Goal: Task Accomplishment & Management: Manage account settings

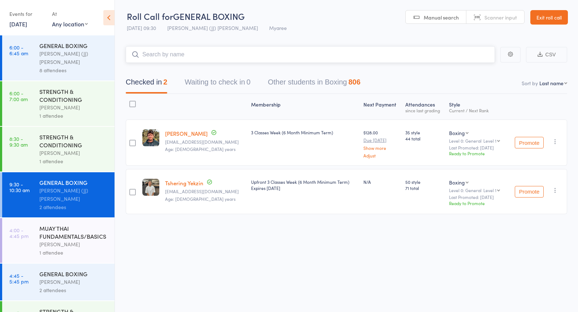
click at [191, 53] on input "search" at bounding box center [310, 54] width 369 height 17
paste input "[DEMOGRAPHIC_DATA][PERSON_NAME]"
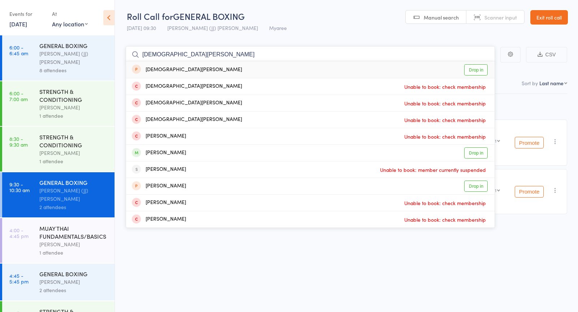
type input "[DEMOGRAPHIC_DATA][PERSON_NAME]"
click at [473, 69] on link "Drop in" at bounding box center [475, 69] width 23 height 11
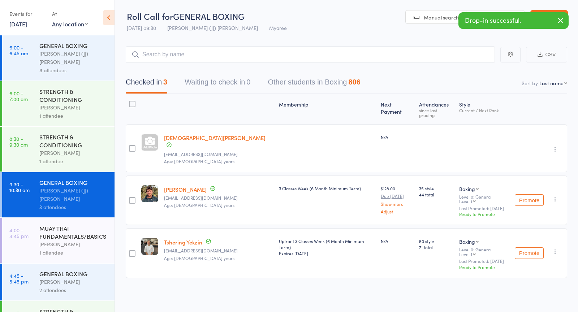
click at [175, 186] on link "Paddy Baker" at bounding box center [185, 190] width 43 height 8
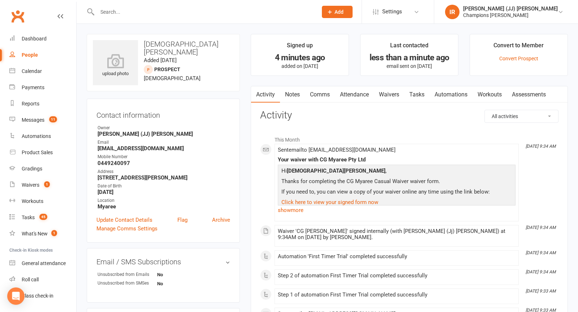
click at [183, 43] on h3 "[DEMOGRAPHIC_DATA][PERSON_NAME]" at bounding box center [163, 48] width 141 height 16
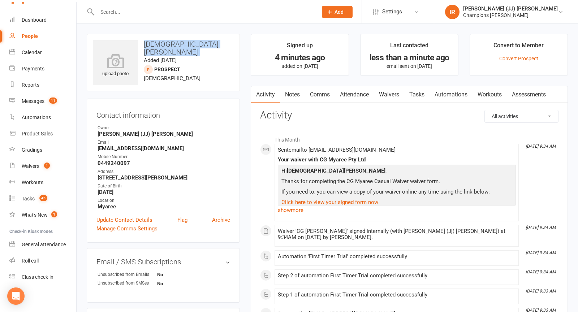
click at [183, 43] on h3 "[DEMOGRAPHIC_DATA][PERSON_NAME]" at bounding box center [163, 48] width 141 height 16
click at [178, 9] on input "text" at bounding box center [203, 12] width 217 height 10
paste input "[PERSON_NAME]"
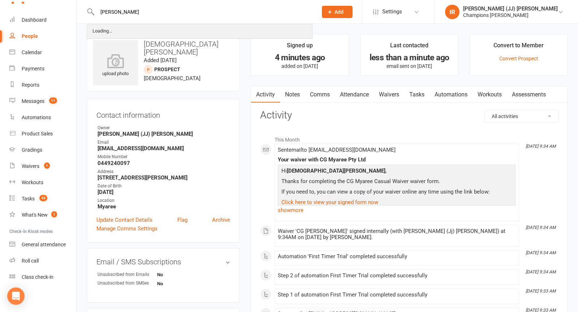
type input "[PERSON_NAME]"
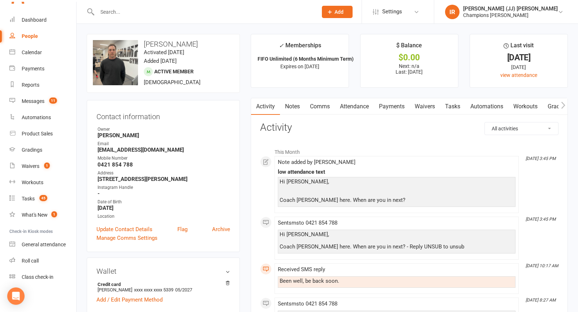
click at [309, 108] on link "Comms" at bounding box center [320, 106] width 30 height 17
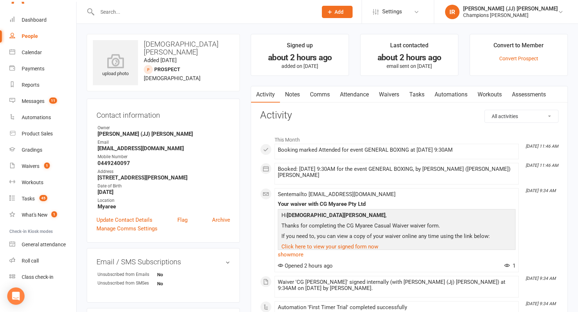
click at [157, 45] on h3 "Christian Aldrich Aldrich" at bounding box center [163, 48] width 141 height 16
click at [140, 219] on link "Update Contact Details" at bounding box center [124, 220] width 56 height 9
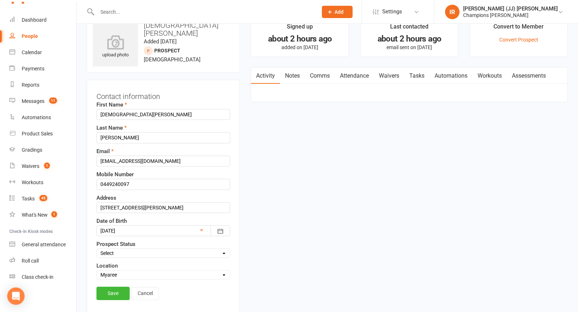
scroll to position [34, 0]
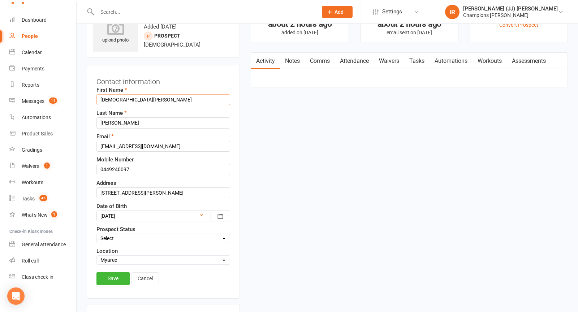
click at [143, 101] on input "Christian Aldrich" at bounding box center [163, 99] width 134 height 11
click at [144, 101] on input "Christian Aldrich" at bounding box center [163, 99] width 134 height 11
type input "Christian"
click at [109, 274] on link "Save" at bounding box center [112, 278] width 33 height 13
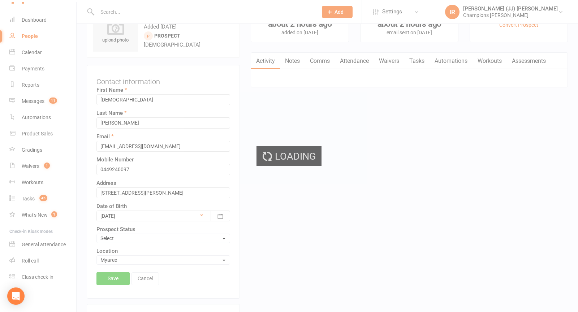
scroll to position [0, 0]
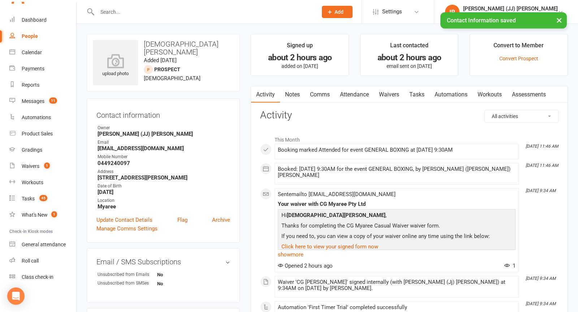
click at [153, 41] on h3 "Christian Aldrich" at bounding box center [163, 48] width 141 height 16
copy h3 "Christian"
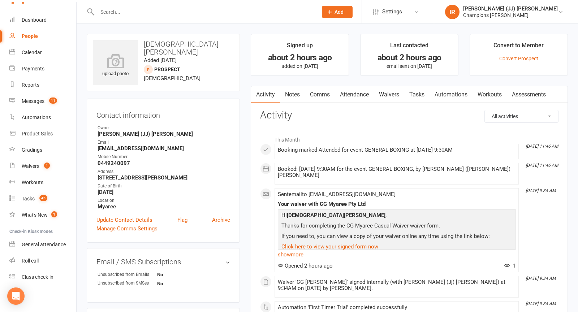
click at [180, 47] on h3 "Christian Aldrich" at bounding box center [163, 48] width 141 height 16
copy h3 "Aldrich"
click at [168, 42] on h3 "Christian Aldrich" at bounding box center [163, 48] width 141 height 16
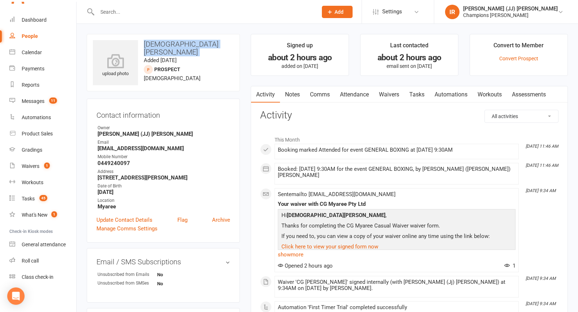
click at [168, 42] on h3 "Christian Aldrich" at bounding box center [163, 48] width 141 height 16
copy h3 "Christian Aldrich"
click at [156, 9] on input "text" at bounding box center [203, 12] width 217 height 10
paste input "Sean Price"
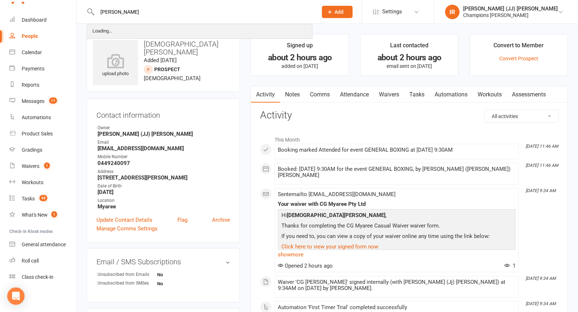
type input "Sean Price"
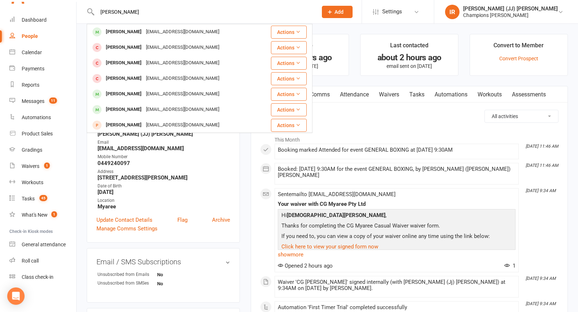
click at [160, 29] on div "seancraigprice@gmail.com" at bounding box center [183, 32] width 78 height 10
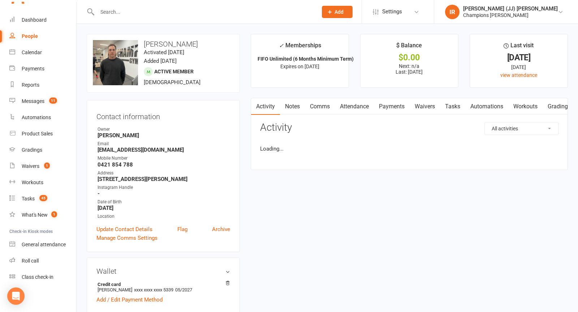
click at [361, 94] on main "✓ Memberships FIFO Unlimited (6 Months Minimum Term) Expires on 1st January, 20…" at bounding box center [409, 105] width 328 height 143
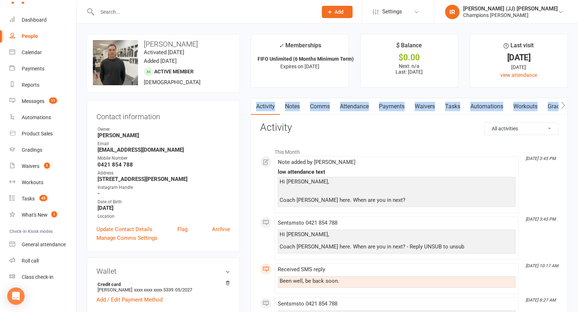
click at [359, 103] on link "Attendance" at bounding box center [354, 106] width 39 height 17
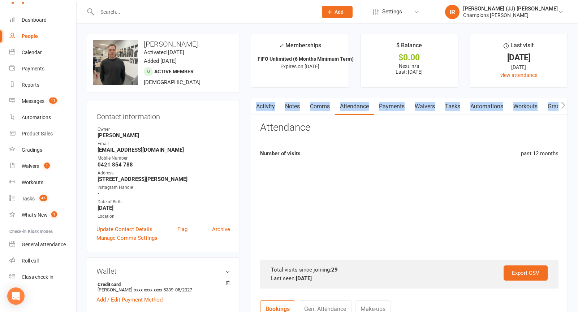
click at [357, 130] on div "Attendance" at bounding box center [409, 130] width 298 height 17
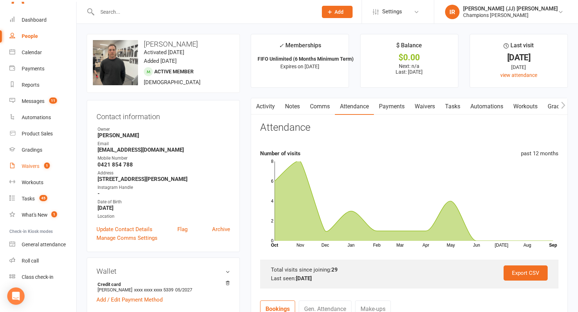
click at [268, 109] on link "Activity" at bounding box center [265, 106] width 29 height 17
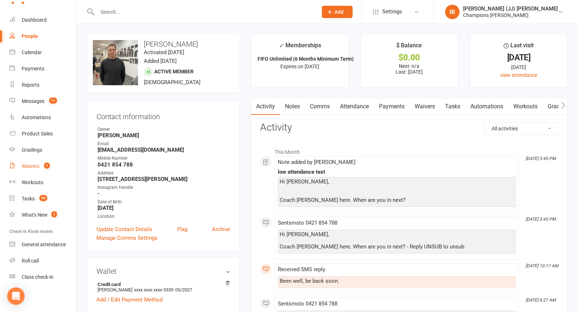
click at [291, 112] on link "Notes" at bounding box center [292, 106] width 25 height 17
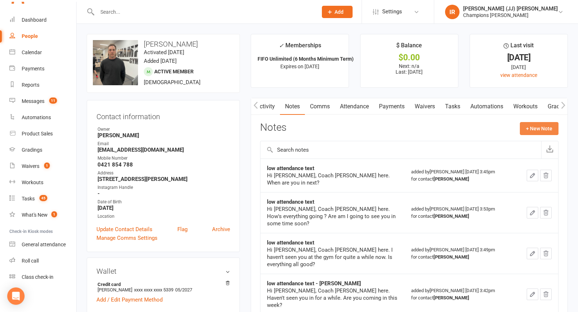
click at [529, 129] on button "+ New Note" at bounding box center [539, 128] width 39 height 13
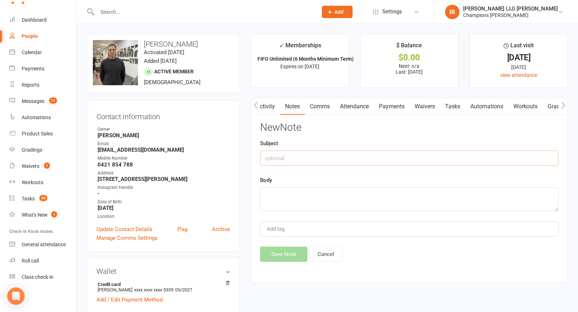
click at [347, 152] on input "text" at bounding box center [409, 158] width 298 height 15
type input "SMS ATTENDANCE - SENT"
click at [311, 203] on textarea at bounding box center [409, 199] width 298 height 24
type textarea "SENT"
click at [288, 156] on input "SMS ATTENDANCE - SENT" at bounding box center [409, 158] width 298 height 15
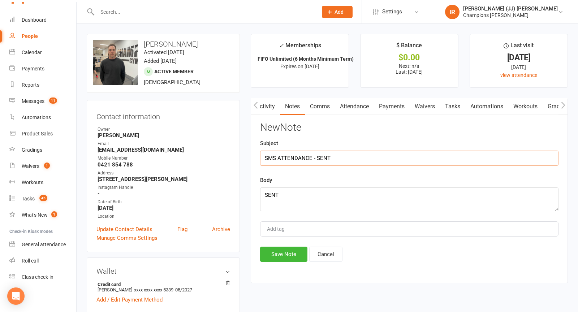
click at [288, 156] on input "SMS ATTENDANCE - SENT" at bounding box center [409, 158] width 298 height 15
click at [284, 253] on button "Save Note" at bounding box center [283, 254] width 47 height 15
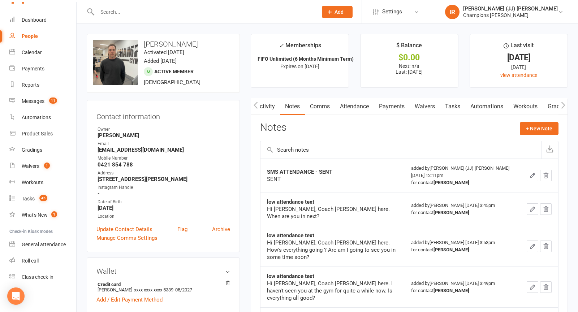
click at [150, 6] on div at bounding box center [200, 11] width 226 height 23
click at [149, 14] on input "text" at bounding box center [203, 12] width 217 height 10
paste input "Matilda Hulme"
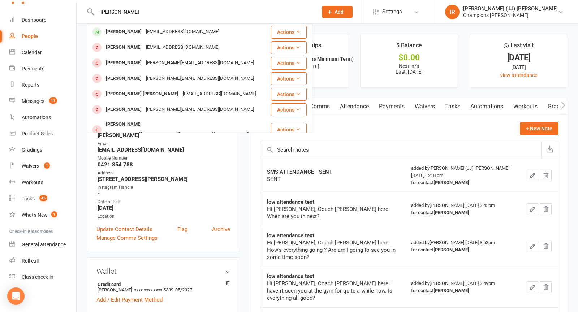
type input "Matilda Hulme"
click at [146, 30] on div "matildahulme@gmail.com" at bounding box center [183, 32] width 78 height 10
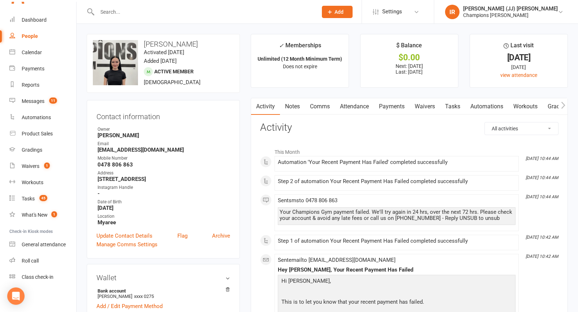
click at [383, 105] on link "Payments" at bounding box center [392, 106] width 36 height 17
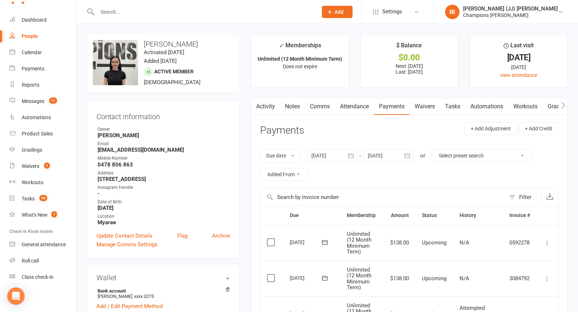
click at [429, 100] on link "Waivers" at bounding box center [424, 106] width 30 height 17
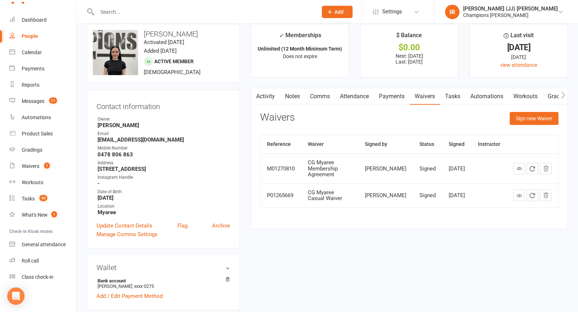
scroll to position [12, 0]
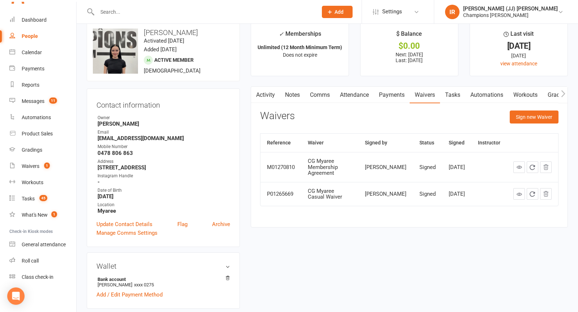
click at [383, 94] on link "Payments" at bounding box center [392, 95] width 36 height 17
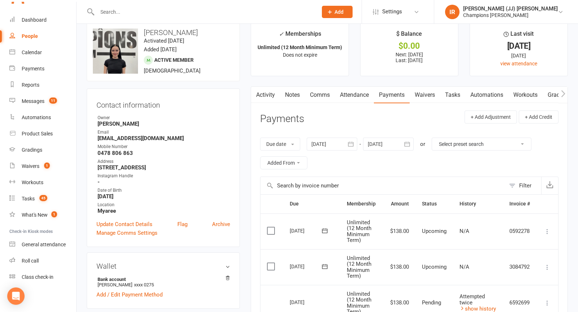
click at [363, 94] on link "Attendance" at bounding box center [354, 95] width 39 height 17
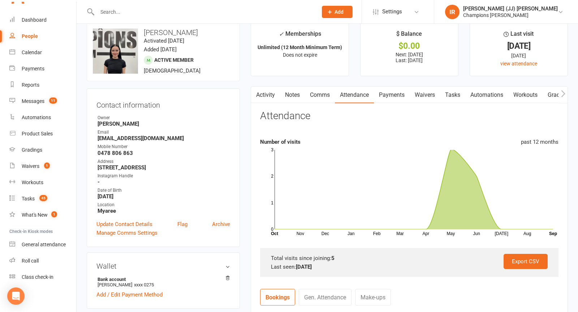
click at [288, 93] on link "Notes" at bounding box center [292, 95] width 25 height 17
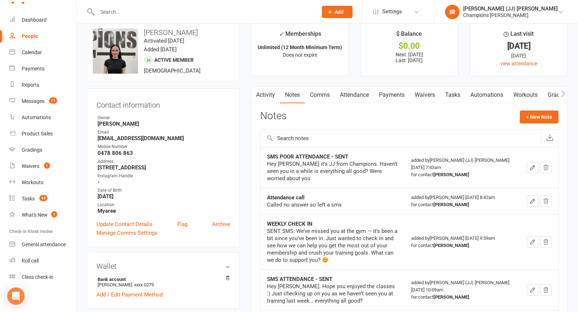
click at [316, 92] on link "Comms" at bounding box center [320, 95] width 30 height 17
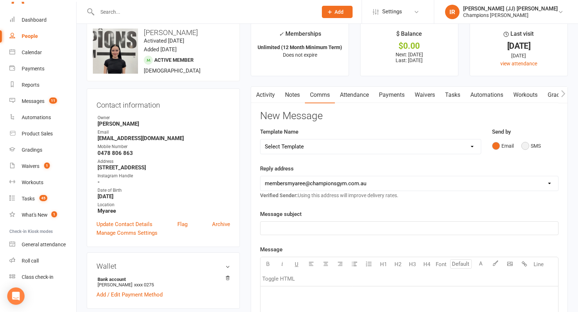
click at [526, 142] on button "SMS" at bounding box center [530, 146] width 19 height 14
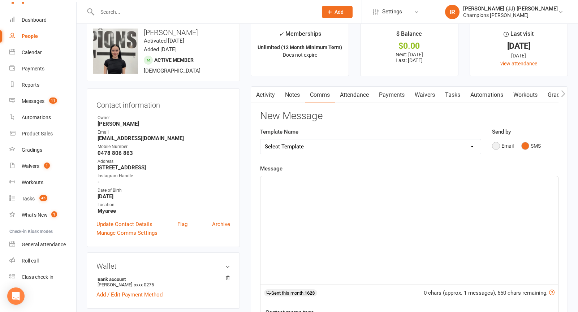
click at [503, 139] on button "Email" at bounding box center [503, 146] width 22 height 14
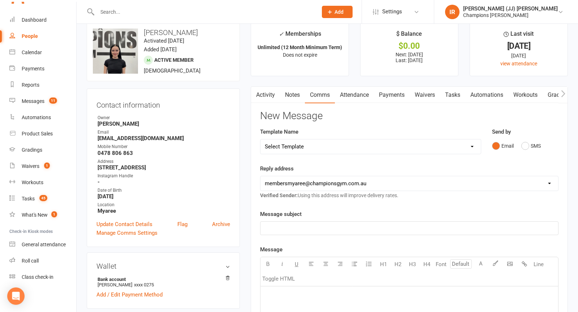
click at [413, 213] on div "Message subject ﻿" at bounding box center [409, 222] width 298 height 25
click at [391, 232] on div "﻿" at bounding box center [408, 228] width 297 height 13
click at [285, 226] on span "Haven't Seen you in a while..." at bounding box center [300, 228] width 70 height 6
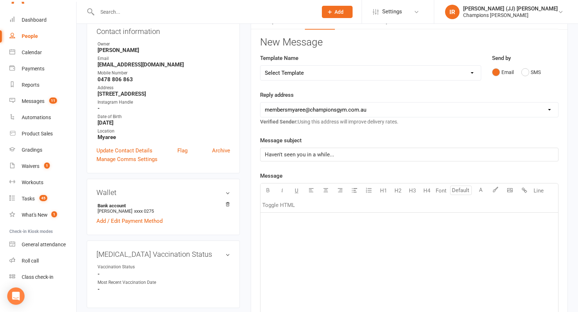
scroll to position [95, 0]
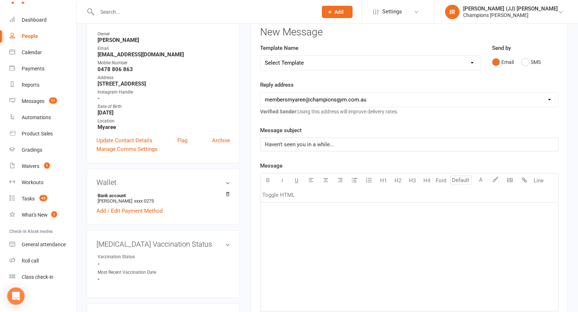
click at [305, 203] on div "﻿" at bounding box center [408, 257] width 297 height 108
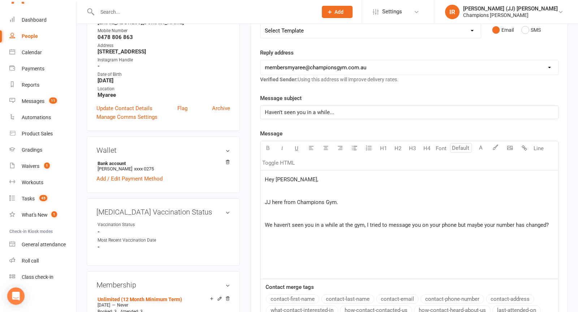
scroll to position [132, 0]
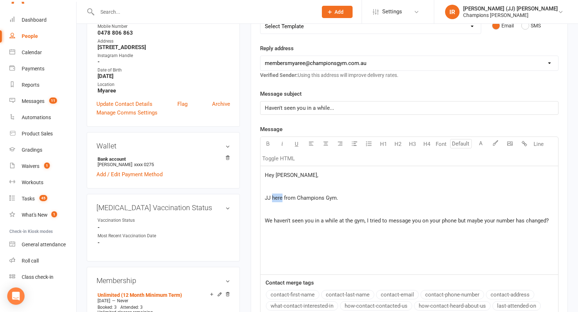
click at [279, 195] on span "JJ here from Champions Gym." at bounding box center [301, 198] width 73 height 6
click at [280, 247] on div "Hey Matilda, ﻿ JJ here from Champions Gym. ﻿ We haven't seen you in a while at …" at bounding box center [408, 220] width 297 height 108
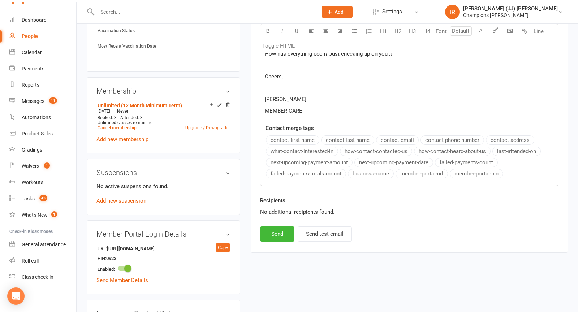
scroll to position [334, 0]
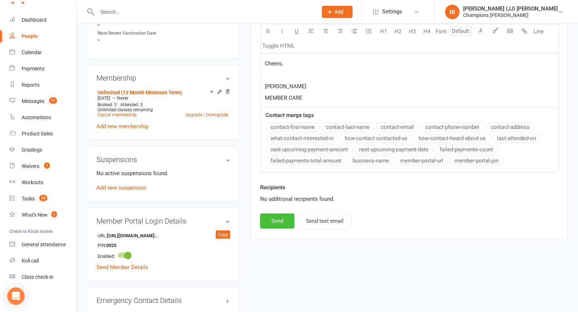
click at [279, 219] on button "Send" at bounding box center [277, 220] width 34 height 15
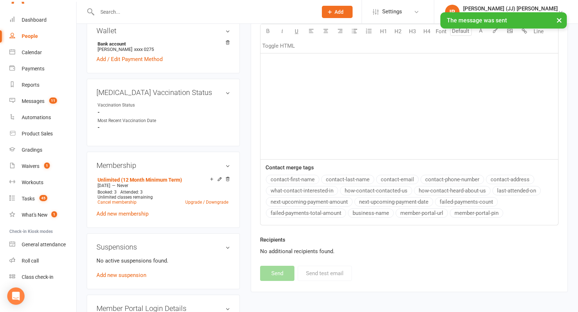
scroll to position [0, 0]
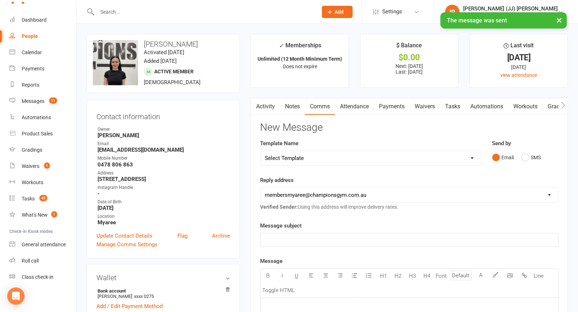
click at [271, 104] on link "Activity" at bounding box center [265, 106] width 29 height 17
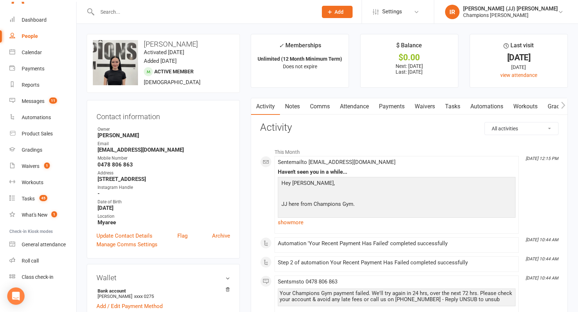
click at [298, 108] on link "Notes" at bounding box center [292, 106] width 25 height 17
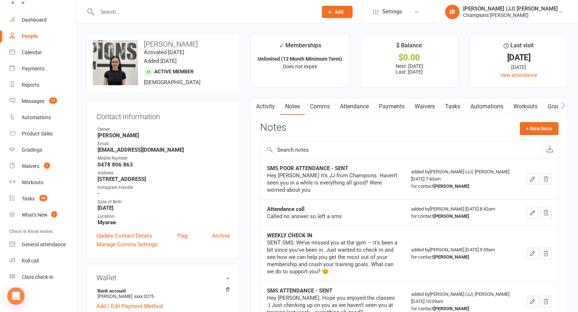
click at [232, 18] on div at bounding box center [200, 11] width 226 height 23
click at [222, 17] on div at bounding box center [200, 11] width 226 height 23
click at [222, 15] on input "text" at bounding box center [203, 12] width 217 height 10
paste input "Blake Sherry"
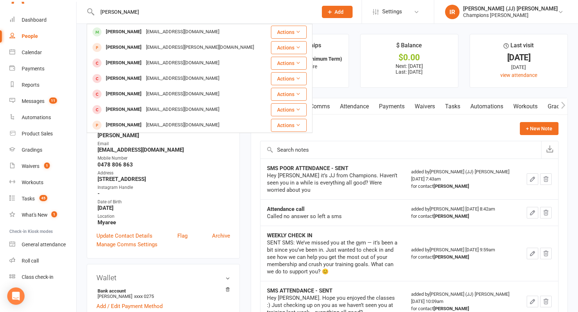
type input "Blake Sherry"
click at [177, 32] on div "b.sherry0112@gmail.com" at bounding box center [183, 32] width 78 height 10
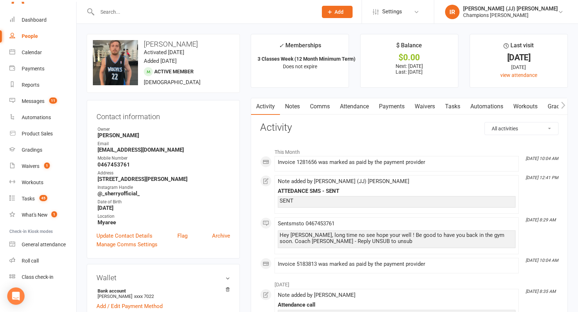
click at [295, 110] on link "Notes" at bounding box center [292, 106] width 25 height 17
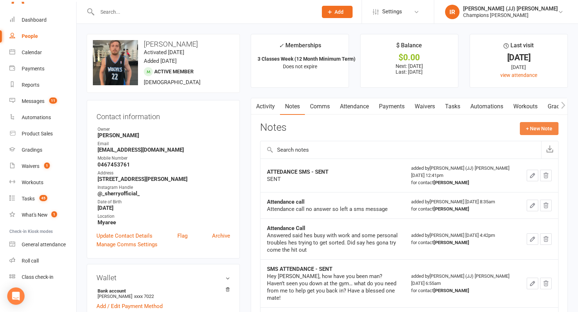
click at [556, 124] on button "+ New Note" at bounding box center [539, 128] width 39 height 13
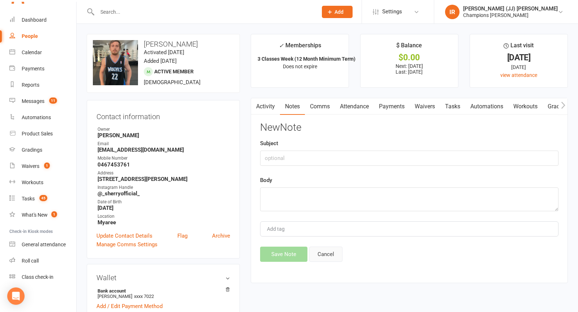
click at [325, 251] on button "Cancel" at bounding box center [325, 254] width 33 height 15
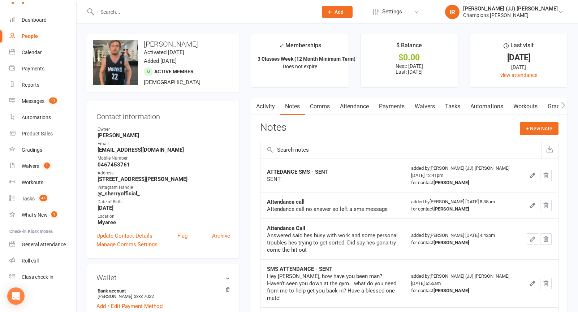
click at [292, 171] on strong "ATTEDANCE SMS - SENT" at bounding box center [297, 172] width 61 height 6
copy strong "ATTEDANCE SMS - SENT"
click at [524, 129] on button "+ New Note" at bounding box center [539, 128] width 39 height 13
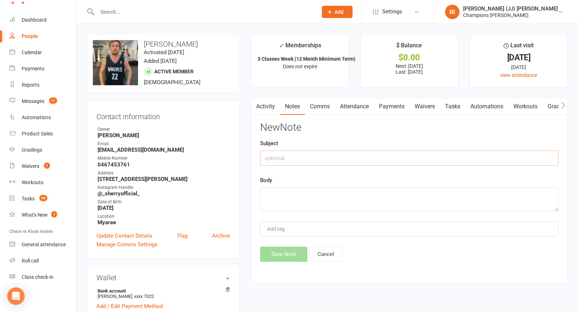
click at [330, 162] on input "text" at bounding box center [409, 158] width 298 height 15
paste input "ATTEDANCE SMS - SENT"
type input "ATTEDANCE SMS - SENT"
click at [300, 203] on textarea at bounding box center [409, 199] width 298 height 24
type textarea "SMS SENT"
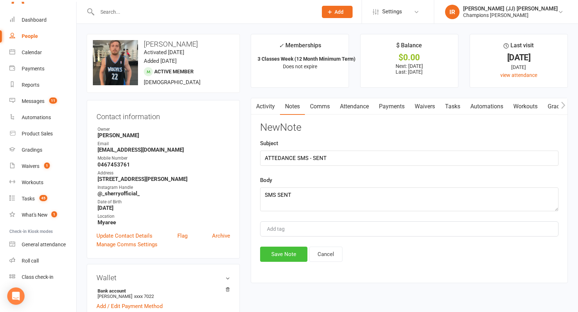
click at [261, 257] on button "Save Note" at bounding box center [283, 254] width 47 height 15
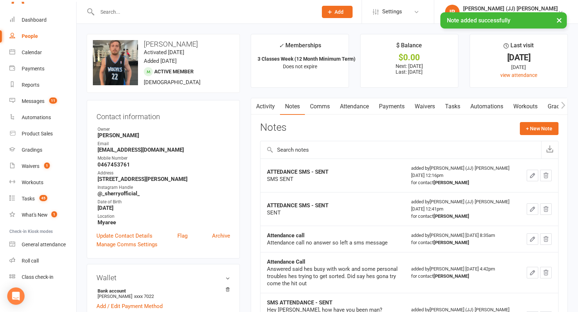
click at [205, 9] on input "text" at bounding box center [203, 12] width 217 height 10
paste input "Zack Bishop"
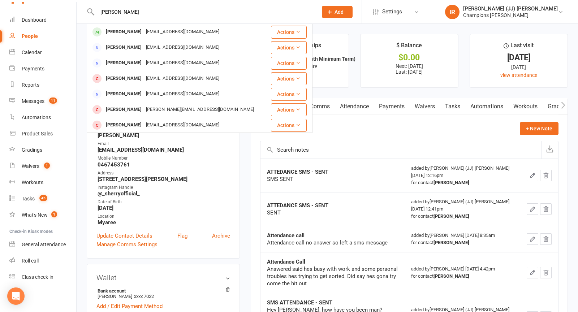
type input "Zack Bishop"
click at [157, 31] on div "bishopryan777@gmail.com" at bounding box center [183, 32] width 78 height 10
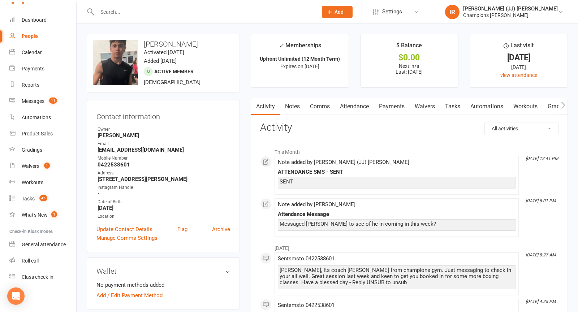
click at [292, 100] on link "Notes" at bounding box center [292, 106] width 25 height 17
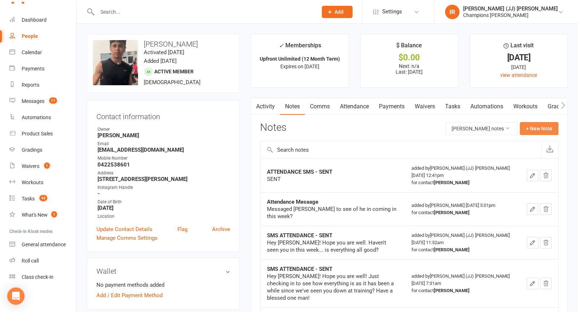
click at [536, 124] on button "+ New Note" at bounding box center [539, 128] width 39 height 13
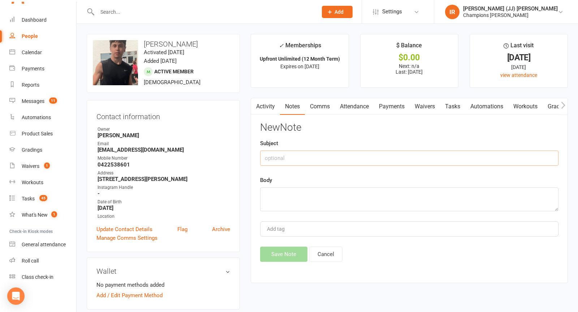
click at [394, 156] on input "text" at bounding box center [409, 158] width 298 height 15
type input "ATTENDANCE SMS - SENT"
click at [348, 210] on textarea at bounding box center [409, 199] width 298 height 24
type textarea "SMS SENT"
click at [282, 252] on button "Save Note" at bounding box center [283, 254] width 47 height 15
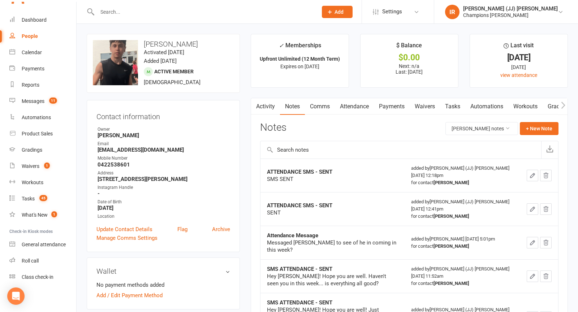
click at [194, 10] on input "text" at bounding box center [203, 12] width 217 height 10
paste input "Kane Cresswell"
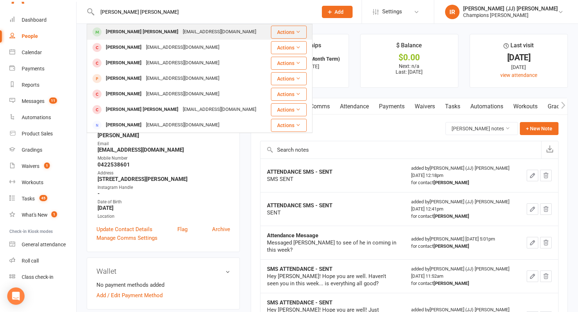
type input "Kane Cresswell"
click at [181, 34] on div "kcress80@outlook.com" at bounding box center [220, 32] width 78 height 10
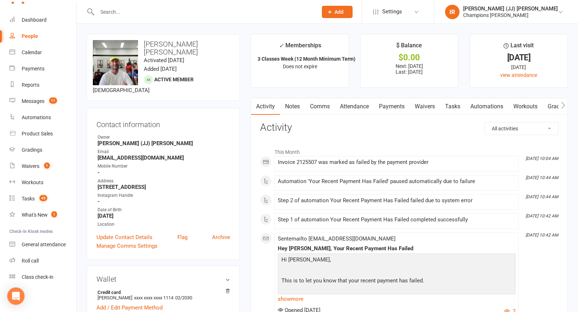
click at [288, 109] on link "Notes" at bounding box center [292, 106] width 25 height 17
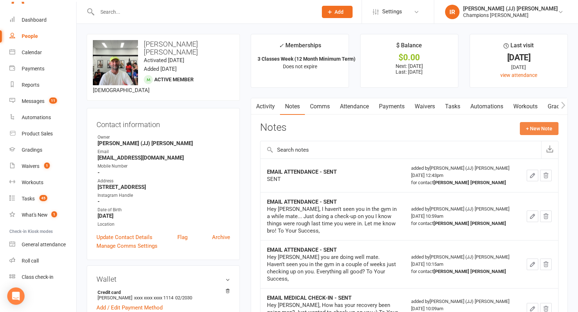
click at [541, 130] on button "+ New Note" at bounding box center [539, 128] width 39 height 13
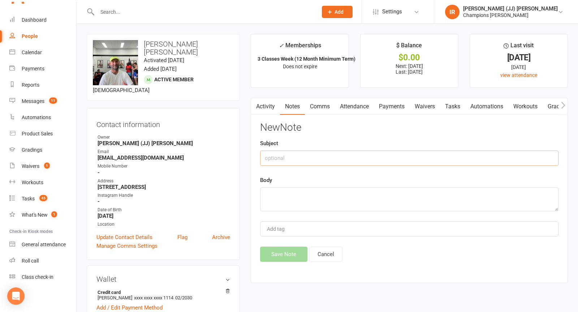
click at [343, 159] on input "text" at bounding box center [409, 158] width 298 height 15
type input "EMAIL REPLY - RECEIVED"
click at [307, 189] on textarea at bounding box center [409, 199] width 298 height 24
paste textarea "Hi, Apologies but I don’t have any money at the moment and not working. Can I o…"
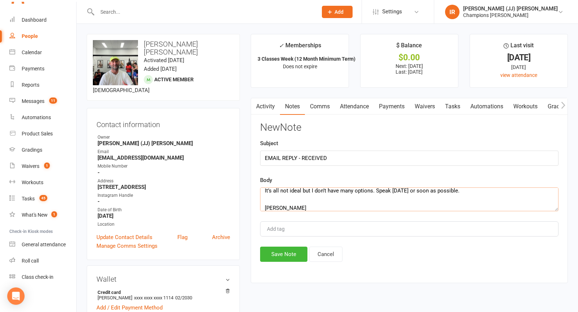
type textarea "Hi, Apologies but I don’t have any money at the moment and not working. Can I o…"
click at [284, 255] on button "Save Note" at bounding box center [283, 254] width 47 height 15
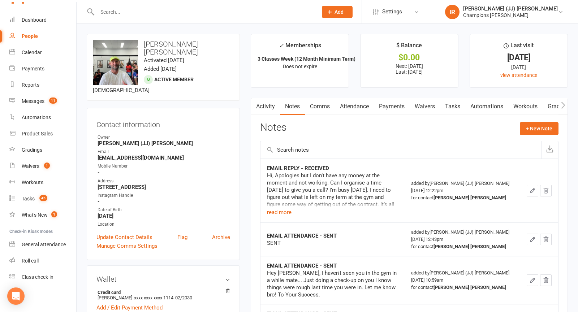
click at [145, 10] on input "text" at bounding box center [203, 12] width 217 height 10
paste input "Rennie Green"
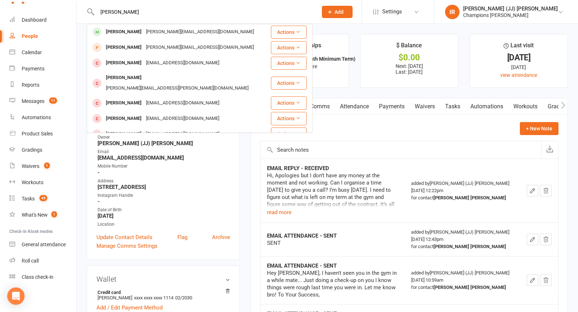
type input "Rennie Green"
click at [131, 30] on div "Rennie Green" at bounding box center [124, 32] width 40 height 10
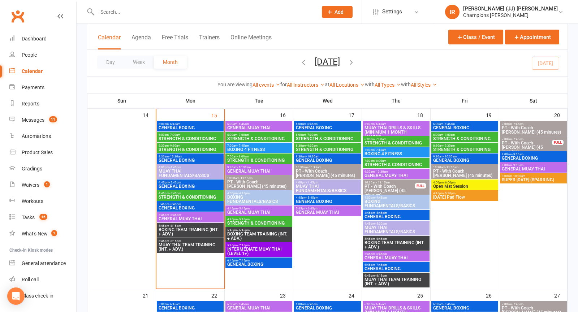
scroll to position [404, 0]
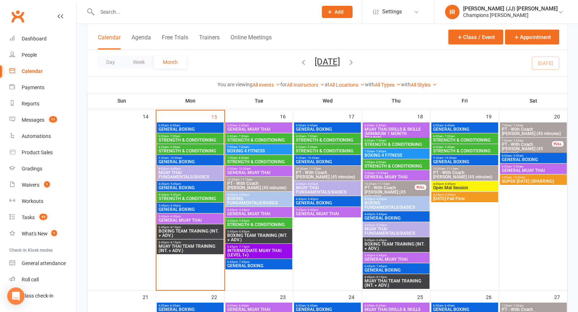
click at [216, 55] on div "Day Week Month September 2025 September 2025 Sun Mon Tue Wed Thu Fri Sat 31 01 …" at bounding box center [327, 63] width 480 height 26
click at [32, 169] on div "Gradings" at bounding box center [32, 169] width 21 height 6
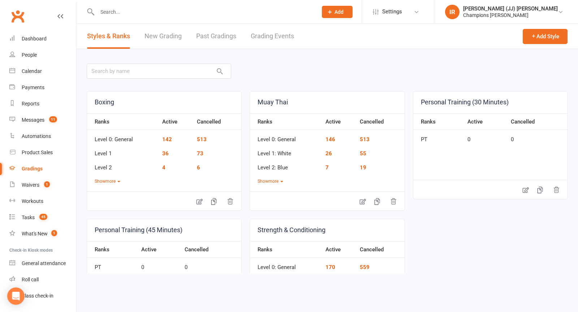
click at [259, 36] on link "Grading Events" at bounding box center [272, 36] width 43 height 25
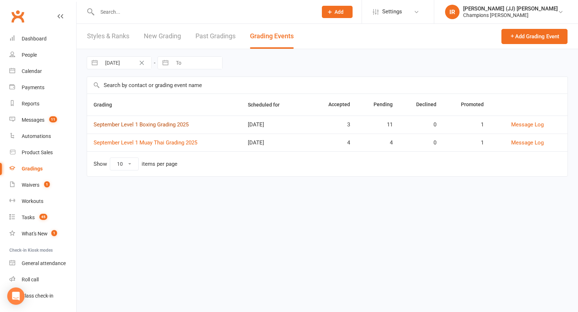
click at [173, 125] on link "September Level 1 Boxing Grading 2025" at bounding box center [141, 124] width 95 height 6
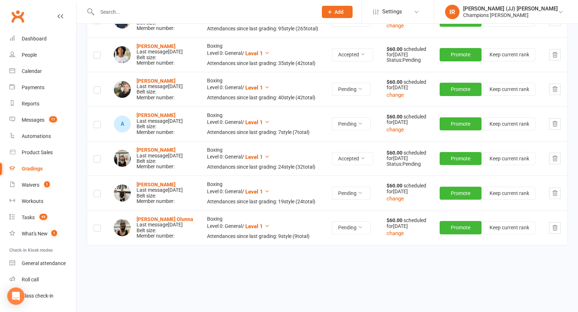
scroll to position [467, 0]
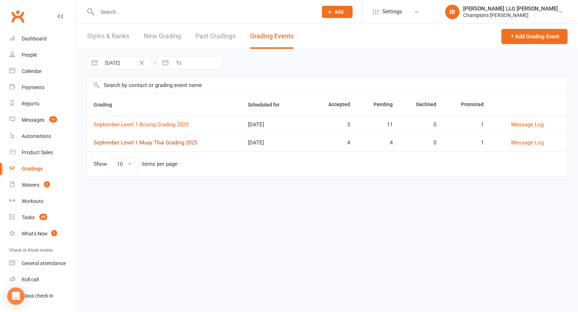
click at [164, 140] on link "September Level 1 Muay Thai Grading 2025" at bounding box center [146, 142] width 104 height 6
click at [164, 12] on input "text" at bounding box center [203, 12] width 217 height 10
paste input "Jack Hallam"
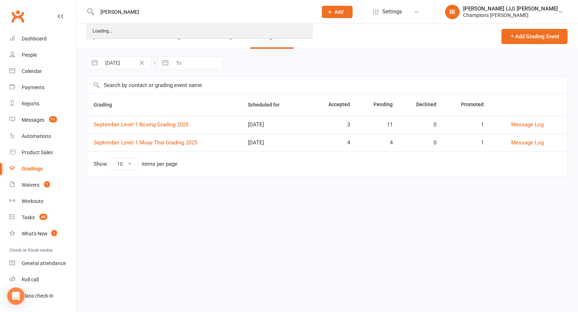
type input "Jack Hallam"
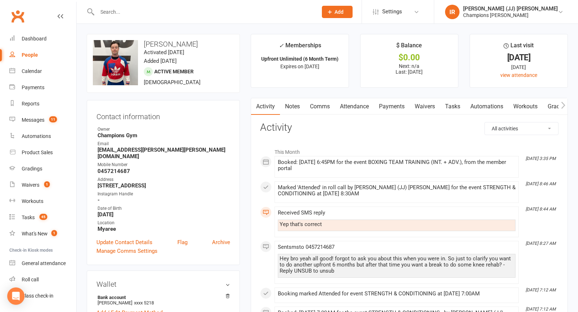
click at [295, 104] on link "Notes" at bounding box center [292, 106] width 25 height 17
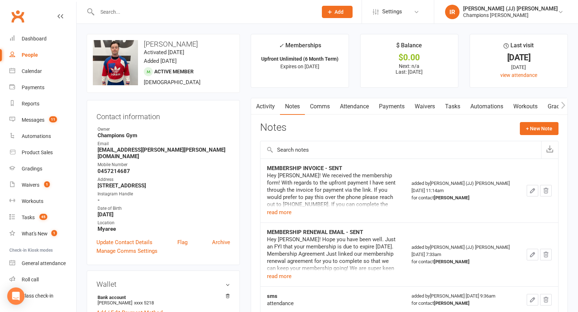
click at [324, 106] on link "Comms" at bounding box center [320, 106] width 30 height 17
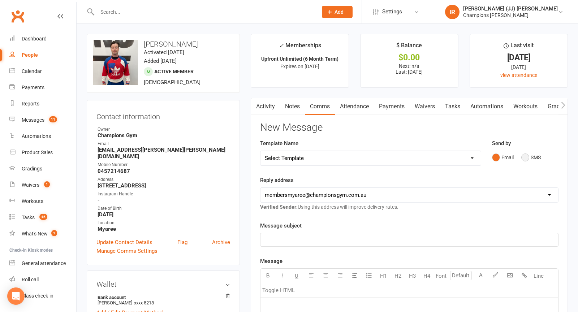
click at [521, 157] on button "SMS" at bounding box center [530, 158] width 19 height 14
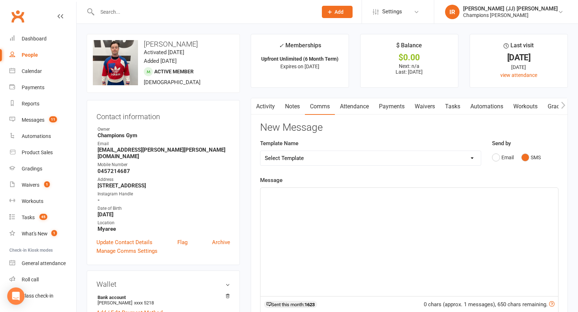
click at [372, 212] on div "﻿" at bounding box center [408, 242] width 297 height 108
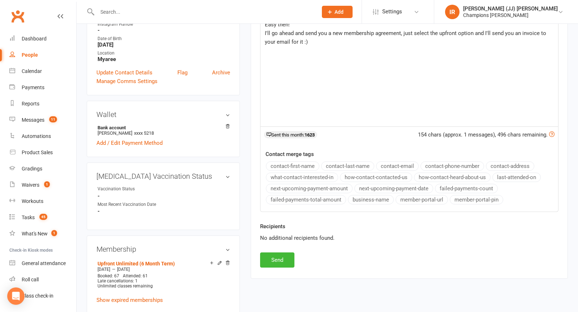
scroll to position [175, 0]
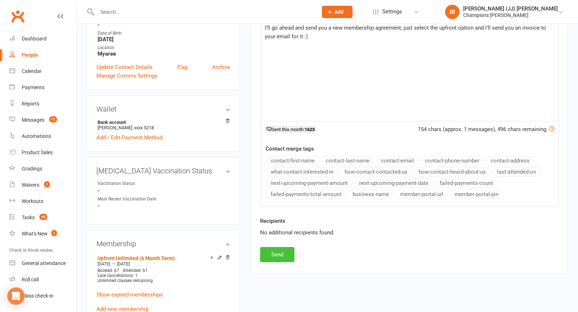
click at [273, 255] on button "Send" at bounding box center [277, 254] width 34 height 15
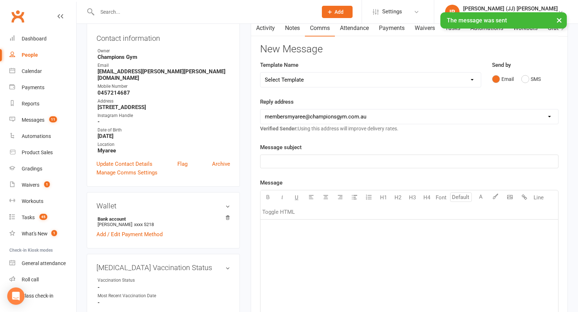
scroll to position [0, 0]
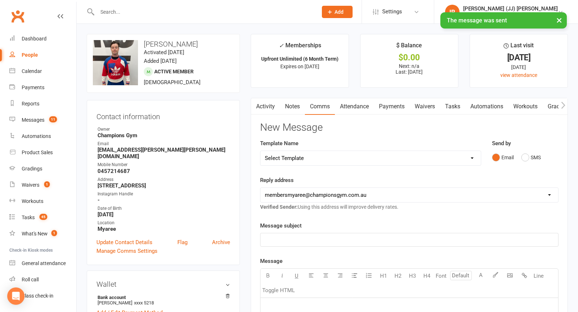
click at [429, 105] on link "Waivers" at bounding box center [424, 106] width 30 height 17
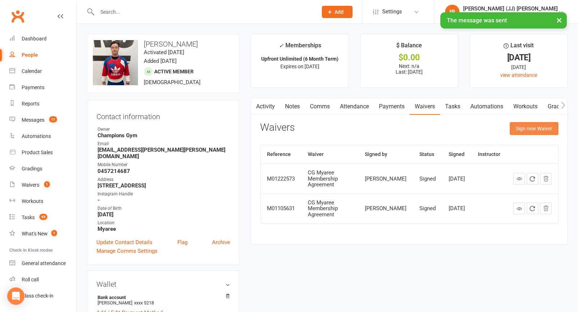
click at [526, 125] on button "Sign new Waiver" at bounding box center [533, 128] width 49 height 13
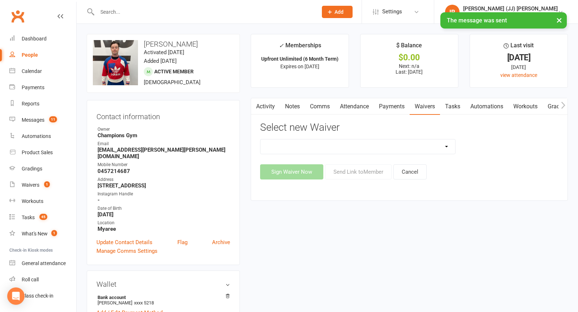
click at [366, 148] on select "Casual Waiver (STAFF ONLY) CG Myaree Cancellation Form CG Myaree Casual Waiver …" at bounding box center [357, 146] width 195 height 14
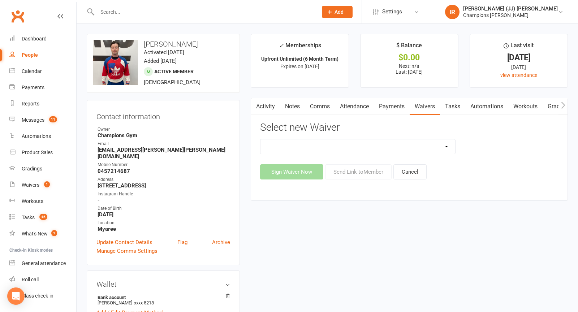
select select "9218"
click at [362, 178] on div "Activity Notes Comms Attendance Payments Waivers Tasks Automations Workouts Gra…" at bounding box center [409, 149] width 317 height 103
click at [355, 173] on button "Send Link to Member" at bounding box center [358, 171] width 66 height 15
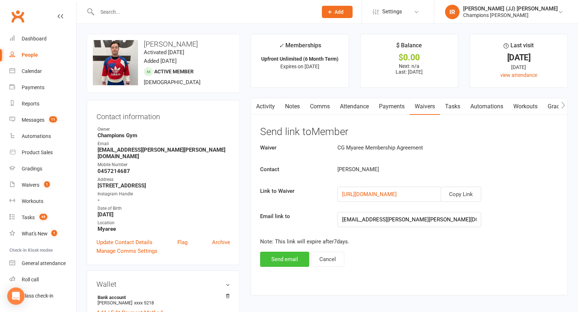
click at [280, 262] on button "Send email" at bounding box center [284, 259] width 49 height 15
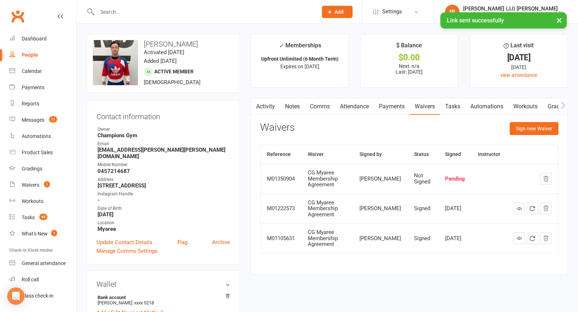
click at [164, 43] on h3 "Jack Hallam" at bounding box center [163, 44] width 141 height 8
copy h3 "Jack Hallam"
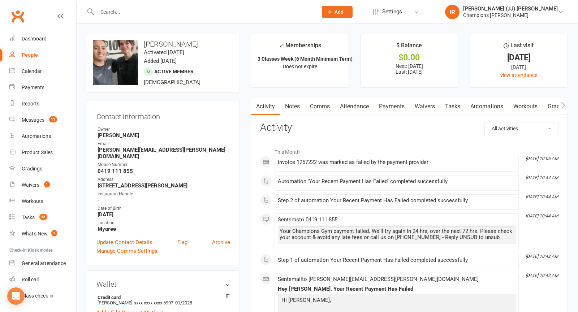
click at [343, 10] on span "Add" at bounding box center [338, 12] width 9 height 6
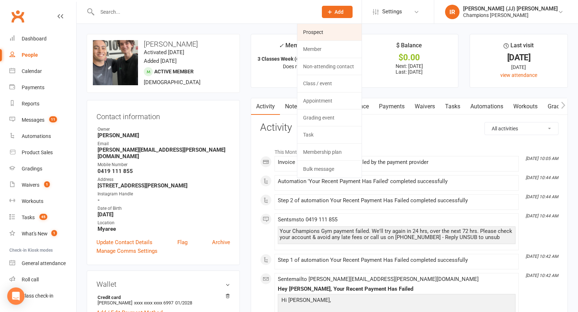
click at [359, 35] on link "Prospect" at bounding box center [329, 32] width 64 height 17
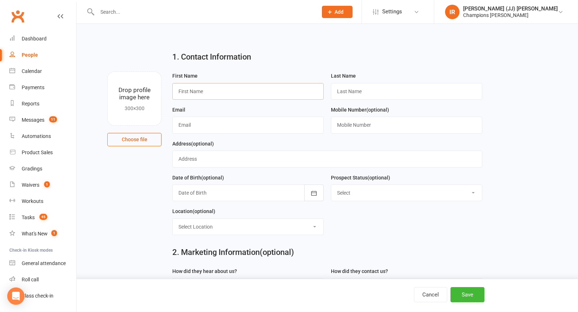
click at [205, 88] on input "text" at bounding box center [247, 91] width 151 height 17
type input "Selva"
click at [233, 129] on input "text" at bounding box center [247, 125] width 151 height 17
type input "selvakumar_gm@yahoo.com"
click at [347, 124] on input "text" at bounding box center [406, 125] width 151 height 17
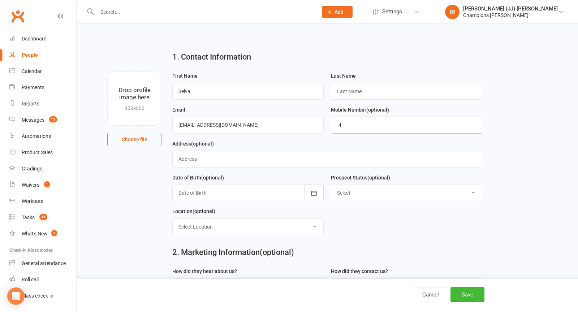
type input "-"
type input "0413812346"
click at [461, 293] on button "Save" at bounding box center [467, 294] width 34 height 15
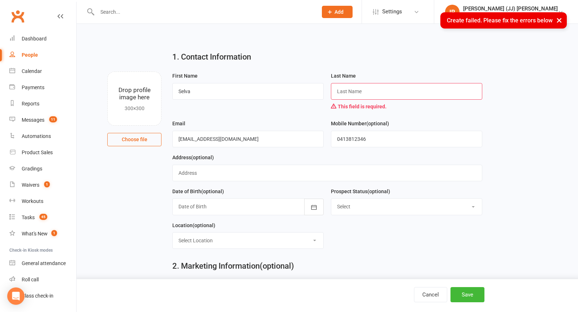
click at [356, 94] on input "text" at bounding box center [406, 91] width 151 height 17
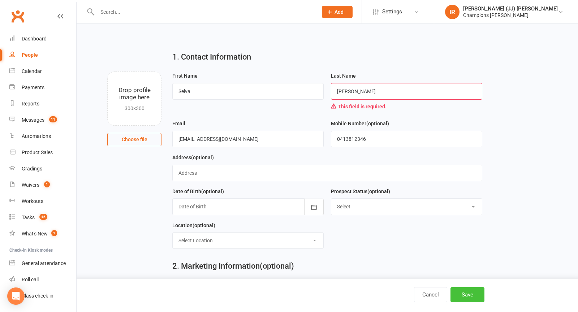
type input "Kumar"
click at [465, 290] on button "Save" at bounding box center [467, 294] width 34 height 15
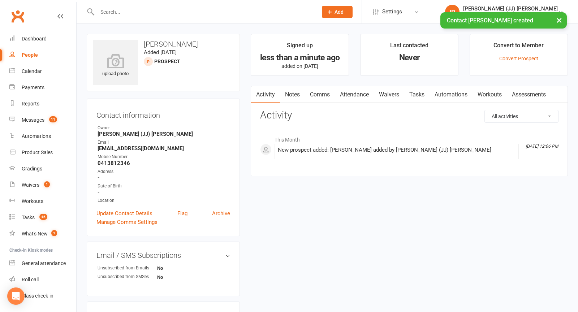
click at [397, 96] on link "Waivers" at bounding box center [389, 94] width 30 height 17
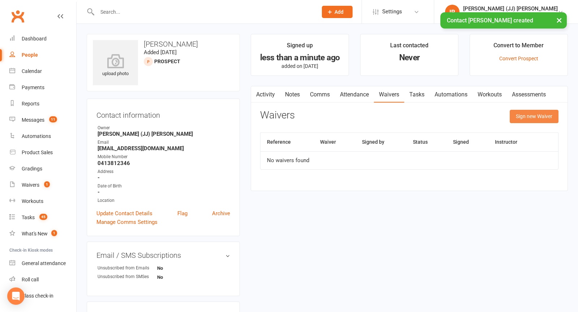
click at [531, 117] on button "Sign new Waiver" at bounding box center [533, 116] width 49 height 13
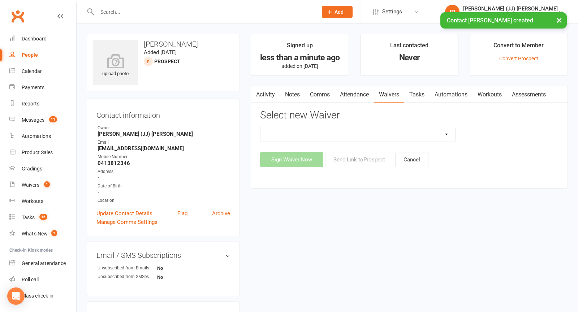
click at [374, 133] on select "Casual Waiver (STAFF ONLY) CG Myaree Cancellation Form CG Myaree Casual Waiver …" at bounding box center [357, 134] width 195 height 14
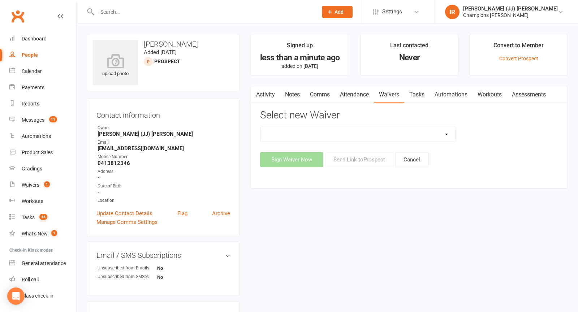
select select "8273"
click at [358, 160] on button "Send Link to Prospect" at bounding box center [359, 159] width 68 height 15
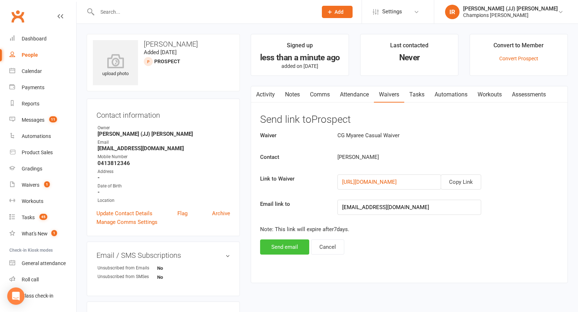
click at [285, 248] on button "Send email" at bounding box center [284, 246] width 49 height 15
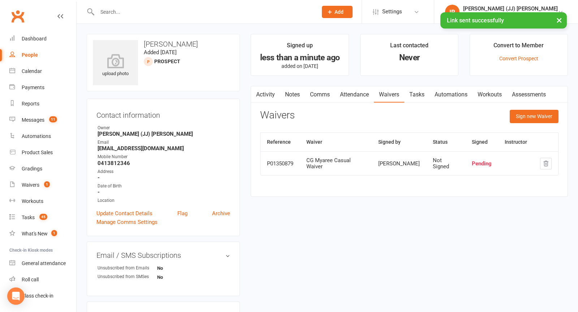
click at [172, 40] on h3 "Selva Kumar" at bounding box center [163, 44] width 141 height 8
copy h3 "Selva Kumar"
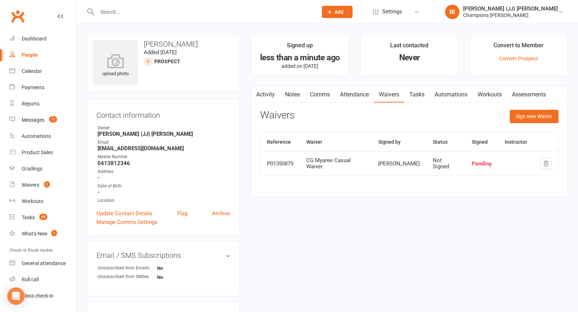
click at [170, 12] on input "text" at bounding box center [203, 12] width 217 height 10
click at [352, 15] on button "Add" at bounding box center [337, 12] width 31 height 12
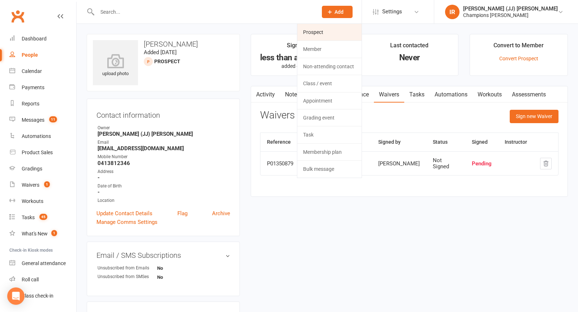
click at [361, 35] on link "Prospect" at bounding box center [329, 32] width 64 height 17
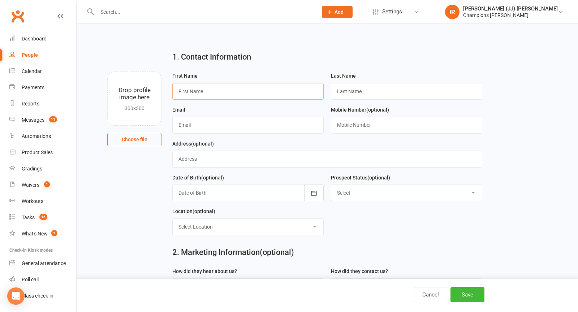
click at [223, 96] on input "text" at bounding box center [247, 91] width 151 height 17
type input "Uma"
click at [358, 91] on input "text" at bounding box center [406, 91] width 151 height 17
type input "Uma"
click at [303, 123] on input "text" at bounding box center [247, 125] width 151 height 17
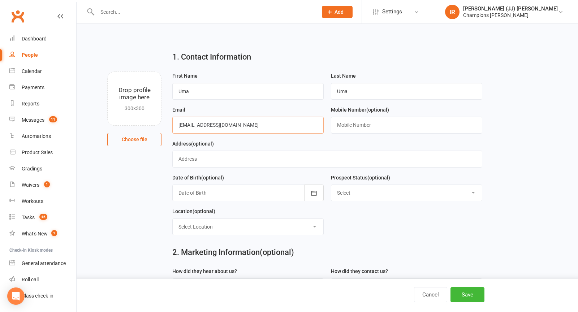
type input "umsi3@yahoo.com"
click at [389, 126] on input "text" at bounding box center [406, 125] width 151 height 17
type input "0466688169"
click at [471, 292] on button "Save" at bounding box center [467, 294] width 34 height 15
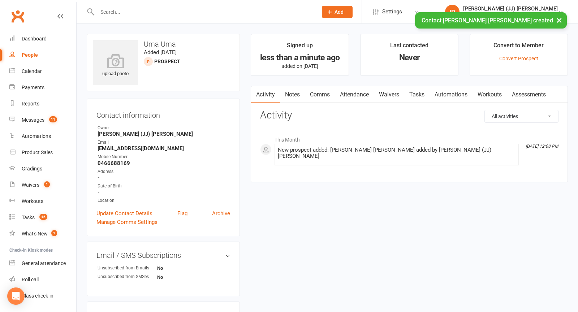
click at [381, 93] on link "Waivers" at bounding box center [389, 94] width 30 height 17
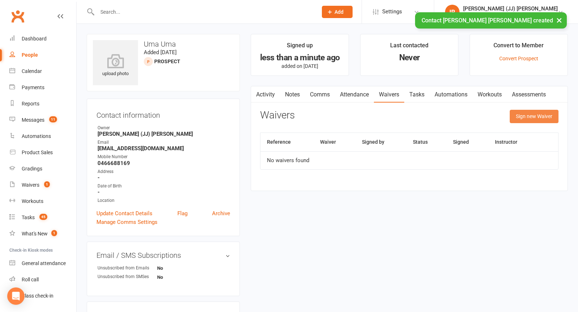
click at [519, 113] on button "Sign new Waiver" at bounding box center [533, 116] width 49 height 13
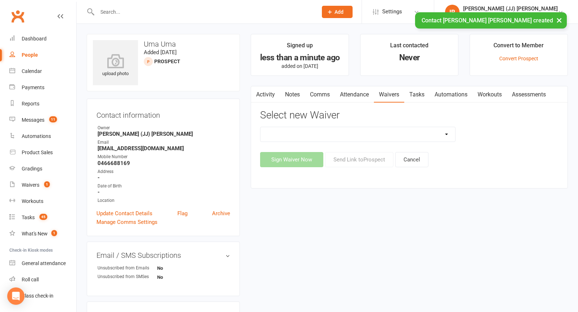
click at [356, 135] on select "Casual Waiver (STAFF ONLY) CG Myaree Cancellation Form CG Myaree Casual Waiver …" at bounding box center [357, 134] width 195 height 14
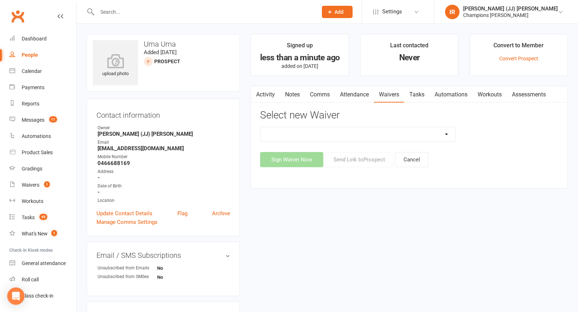
select select "8273"
click at [344, 158] on button "Send Link to Prospect" at bounding box center [359, 159] width 68 height 15
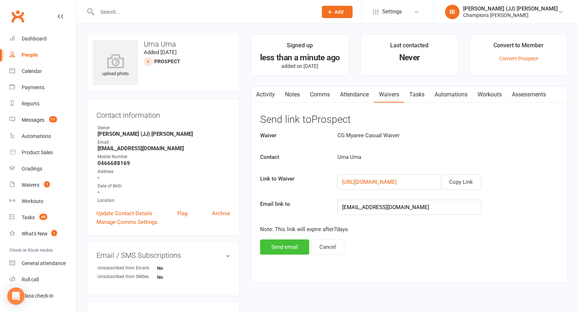
click at [281, 247] on button "Send email" at bounding box center [284, 246] width 49 height 15
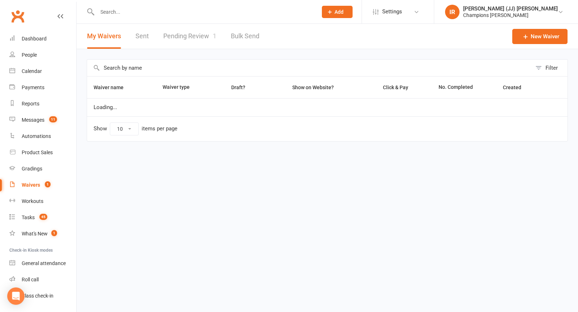
click at [184, 39] on link "Pending Review 1" at bounding box center [189, 36] width 53 height 25
